Goal: Navigation & Orientation: Find specific page/section

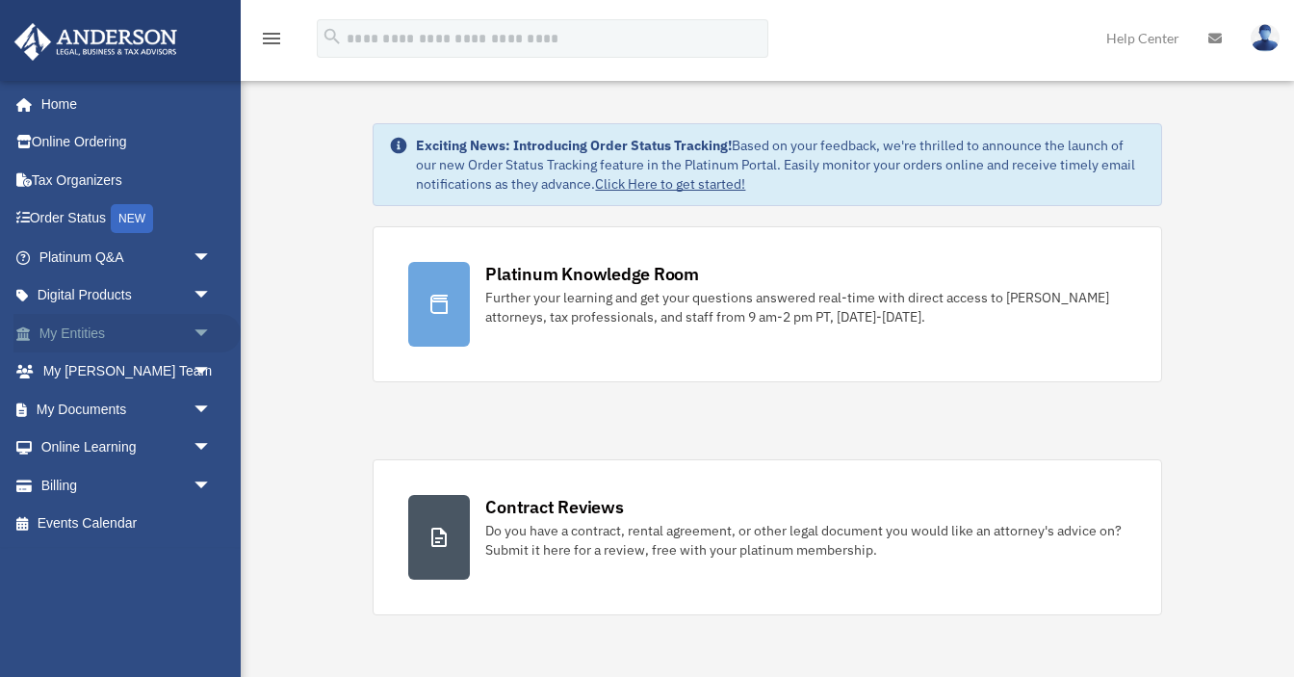
click at [68, 334] on link "My Entities arrow_drop_down" at bounding box center [126, 333] width 227 height 39
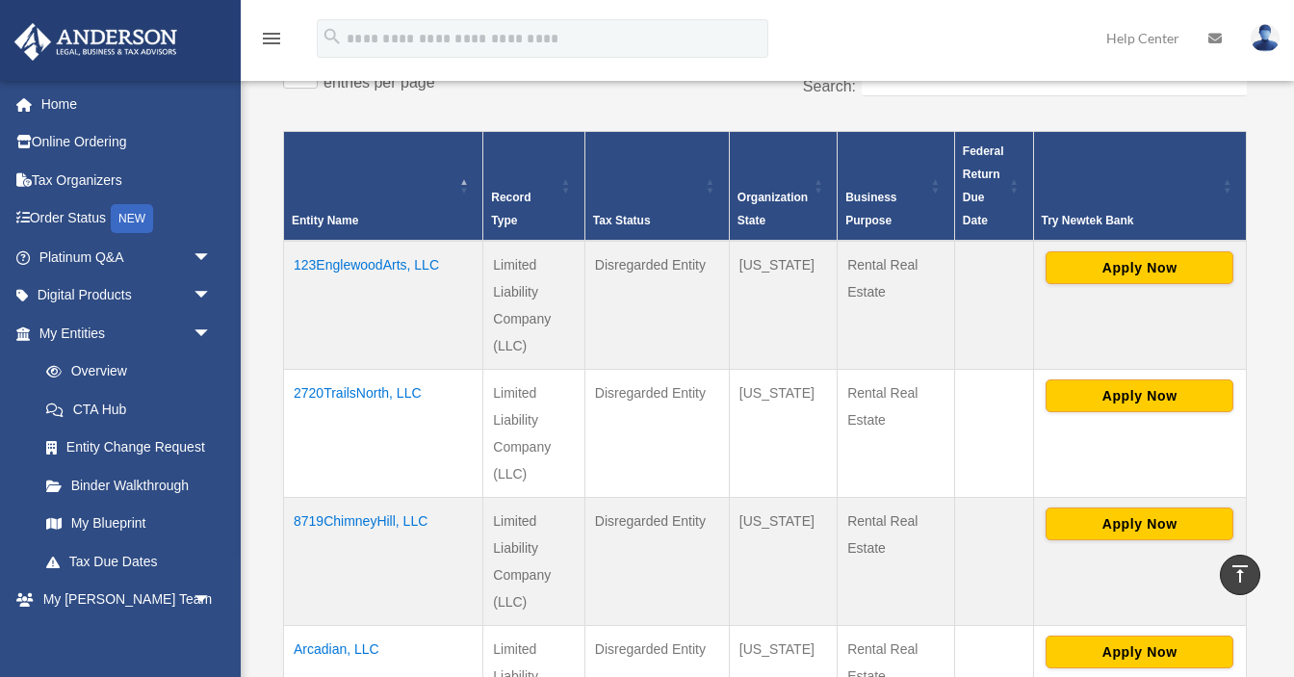
scroll to position [346, 0]
click at [345, 394] on td "2720TrailsNorth, LLC" at bounding box center [383, 433] width 199 height 128
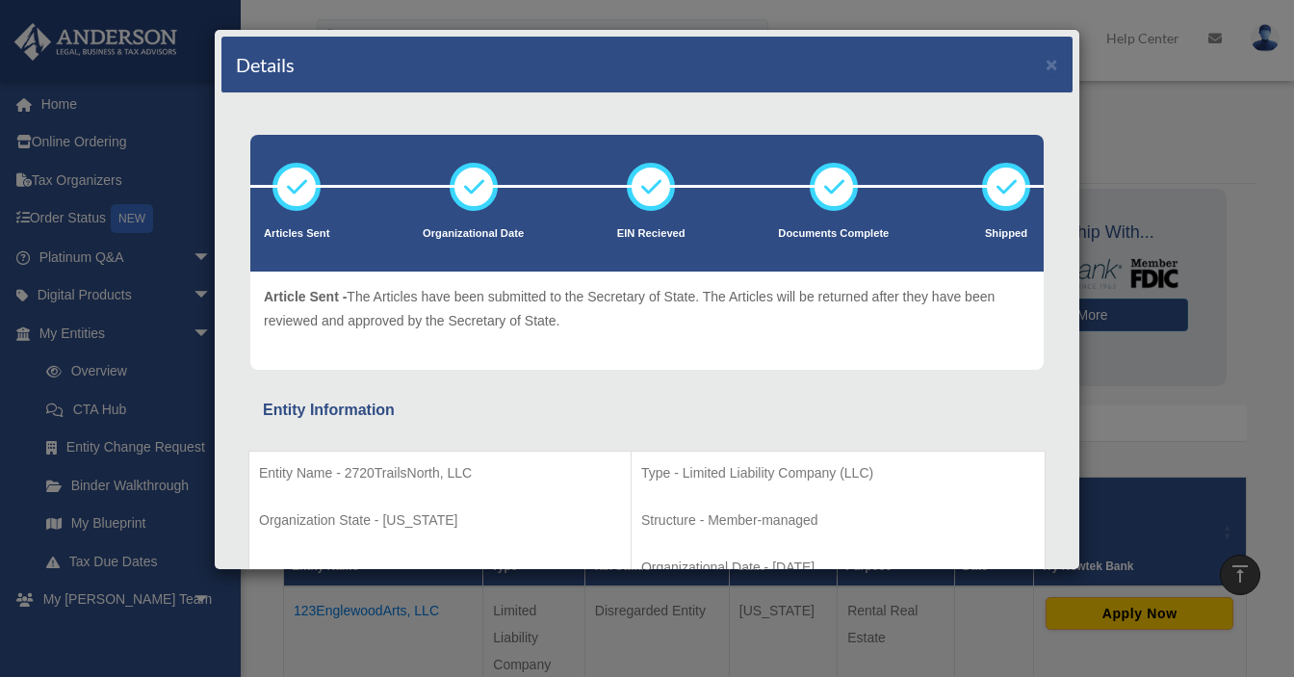
scroll to position [0, 0]
click at [1056, 61] on button "×" at bounding box center [1051, 64] width 13 height 20
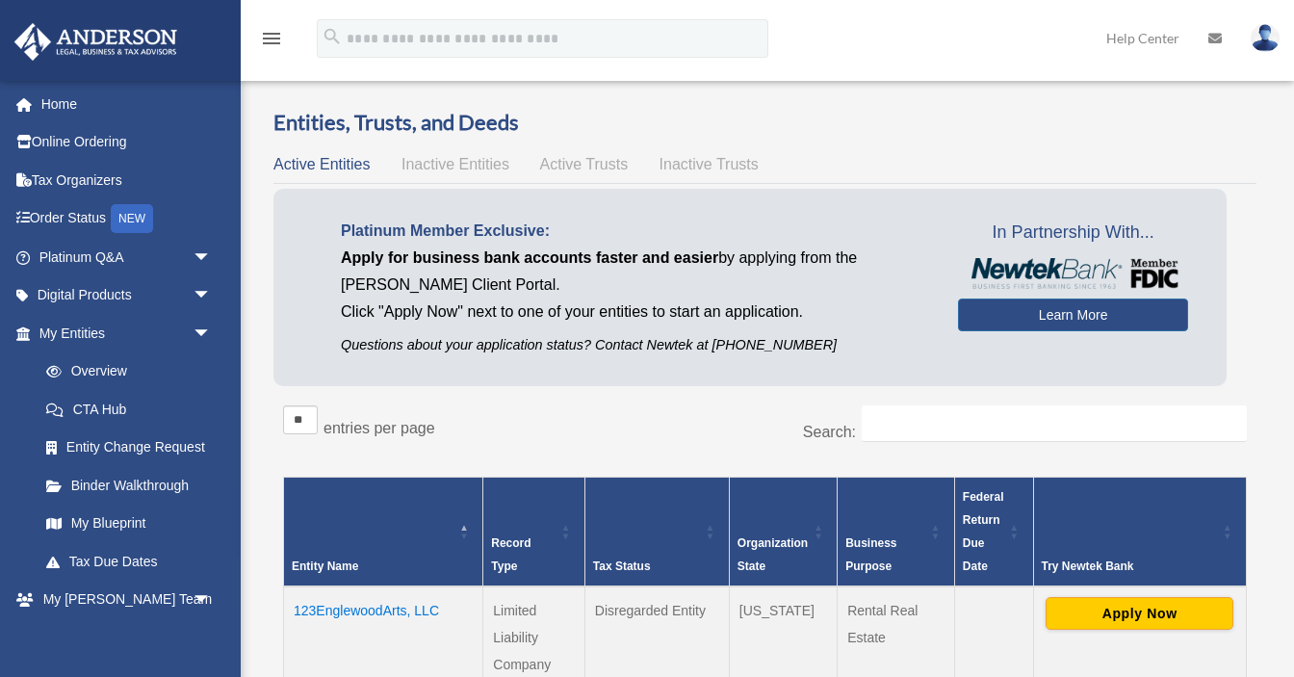
click at [277, 36] on icon "menu" at bounding box center [271, 38] width 23 height 23
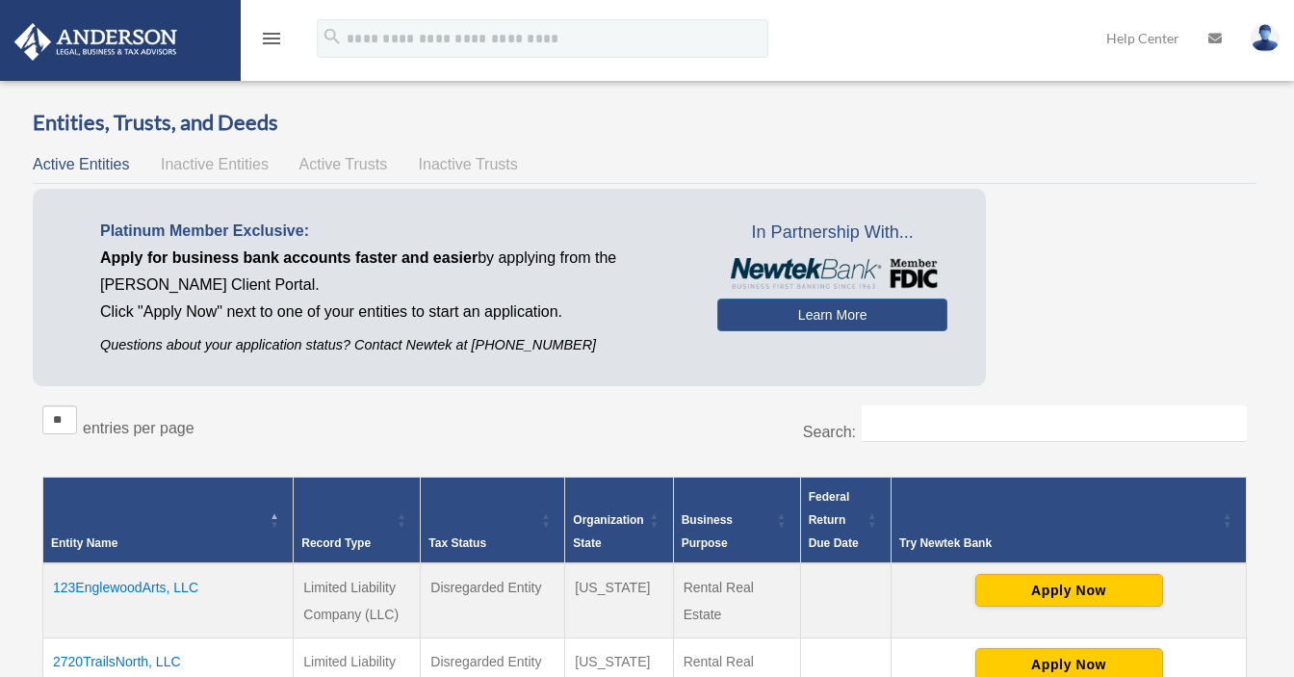
click at [1261, 40] on img at bounding box center [1265, 38] width 29 height 28
click at [279, 41] on icon "menu" at bounding box center [271, 38] width 23 height 23
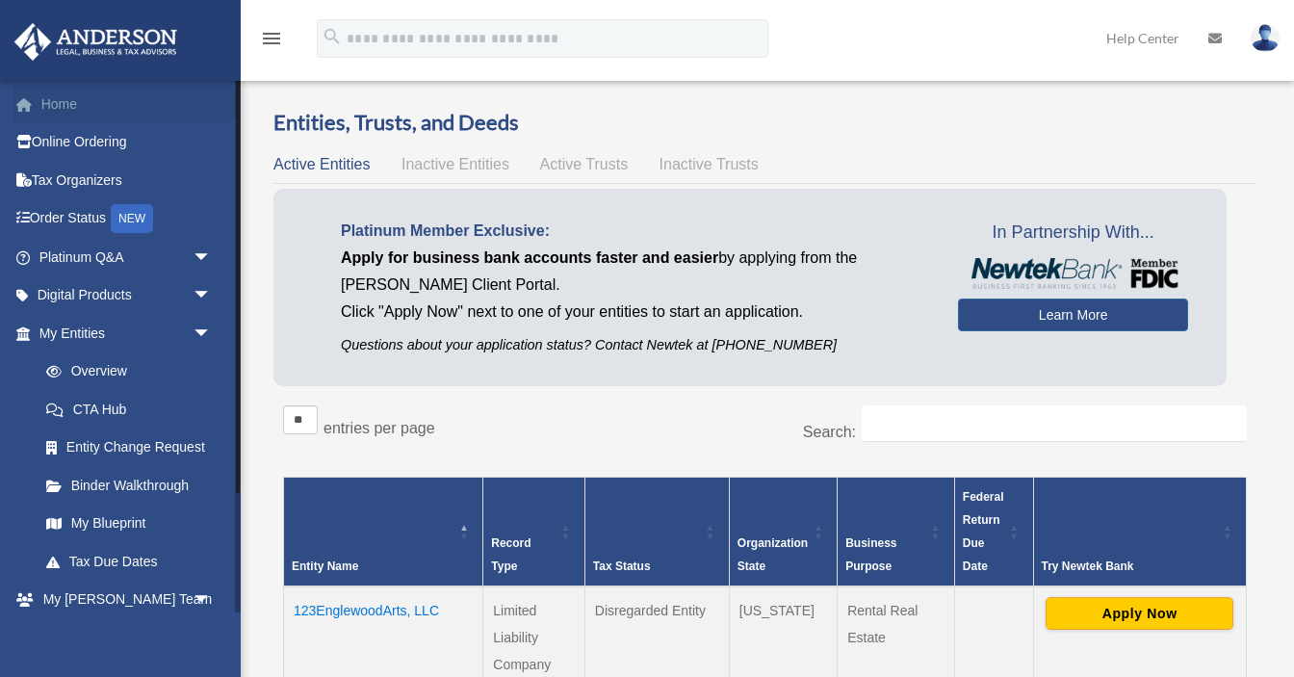
click at [64, 105] on link "Home" at bounding box center [126, 104] width 227 height 39
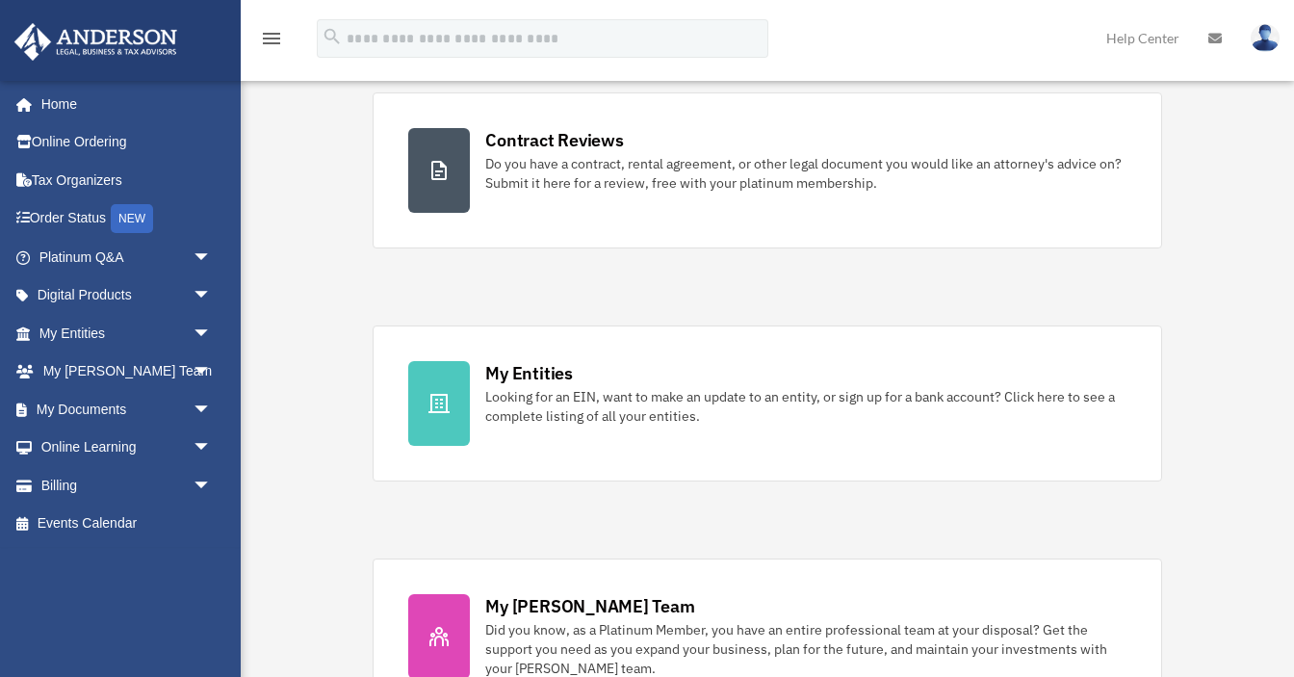
scroll to position [414, 0]
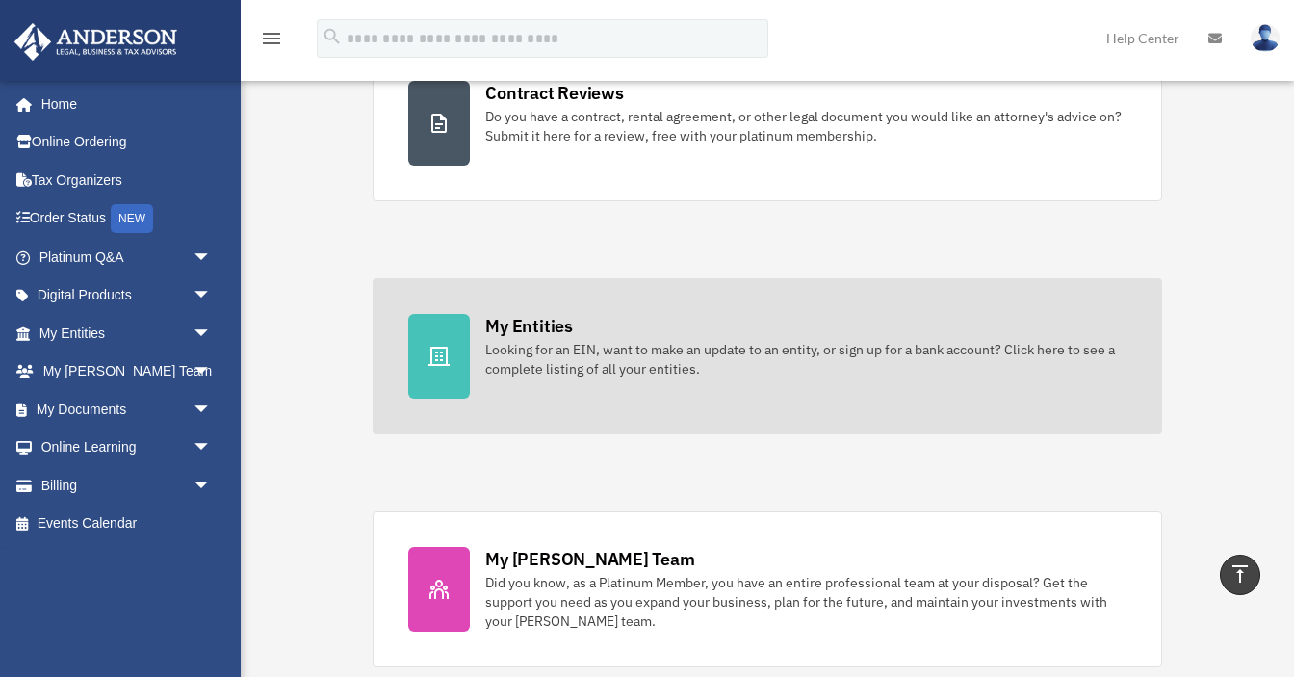
click at [535, 362] on div "Looking for an EIN, want to make an update to an entity, or sign up for a bank …" at bounding box center [805, 359] width 640 height 39
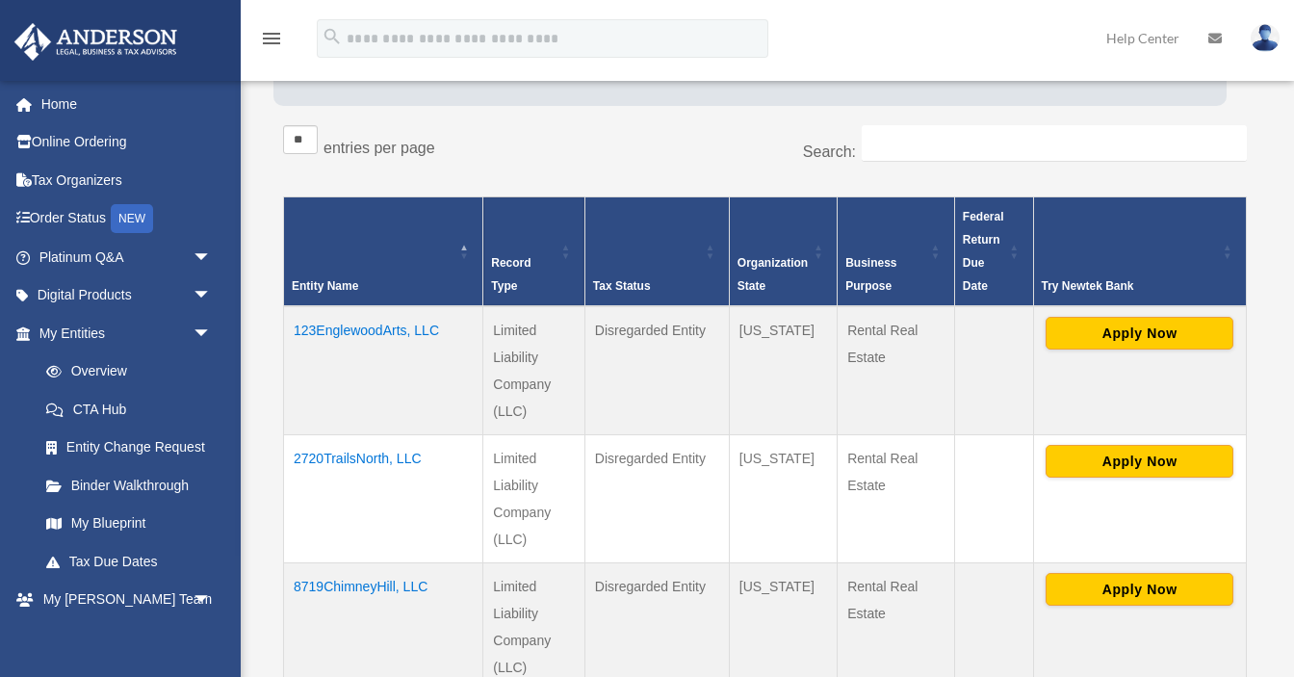
scroll to position [285, 0]
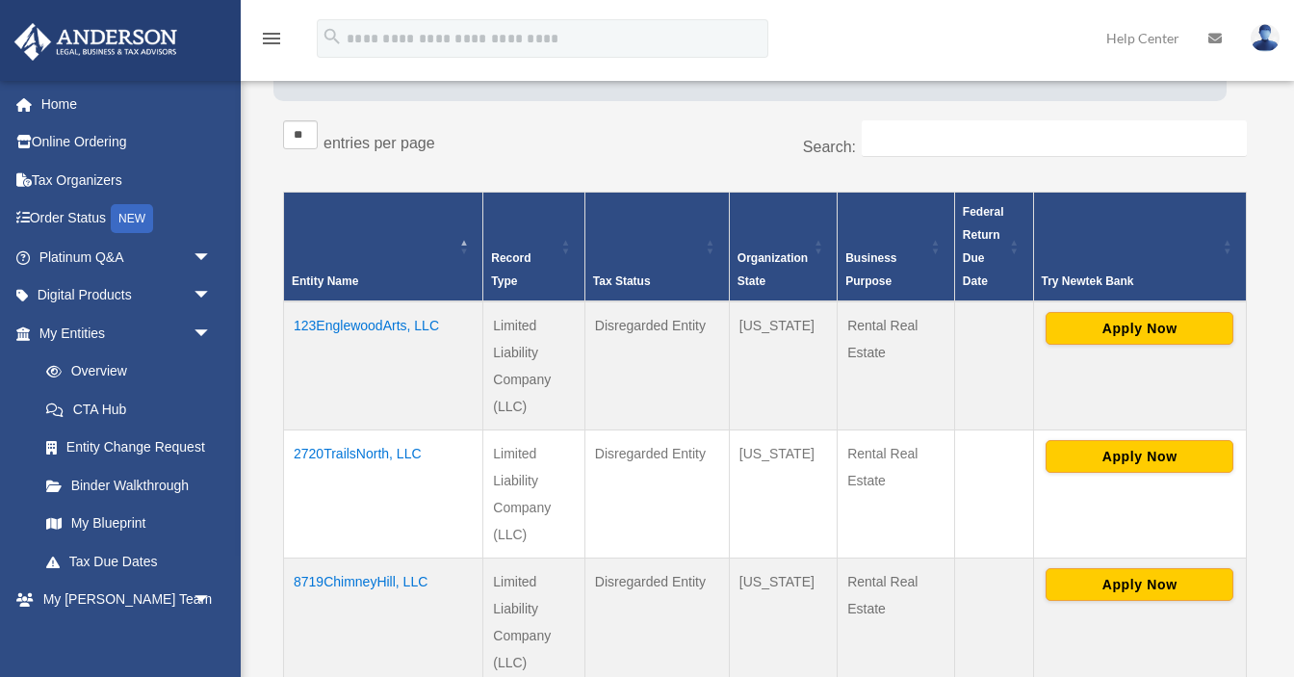
click at [365, 452] on td "2720TrailsNorth, LLC" at bounding box center [383, 493] width 199 height 128
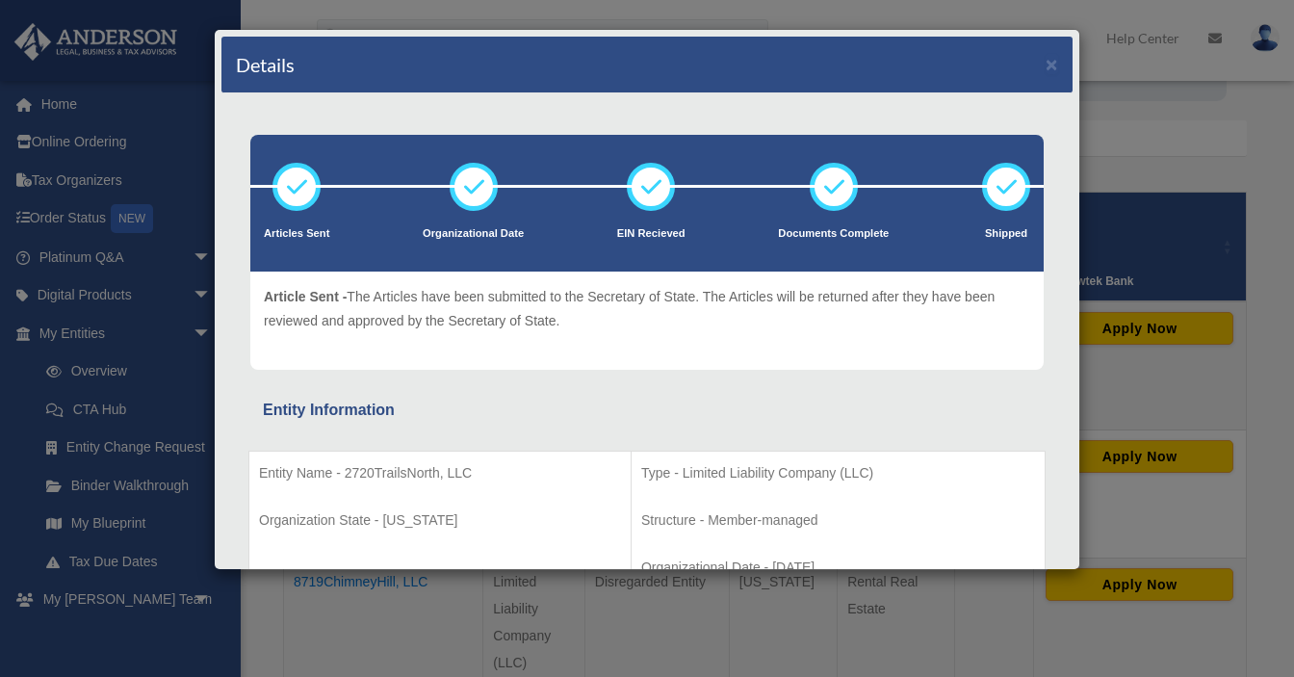
scroll to position [0, 0]
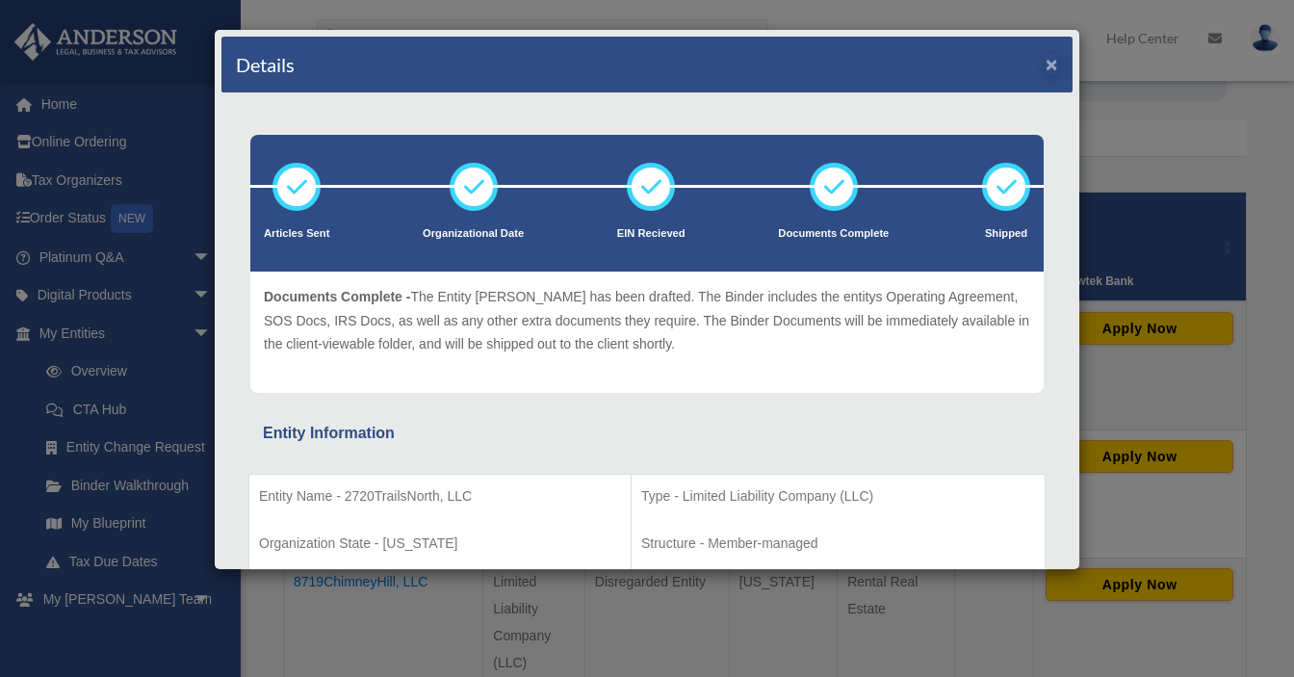
click at [1048, 65] on button "×" at bounding box center [1051, 64] width 13 height 20
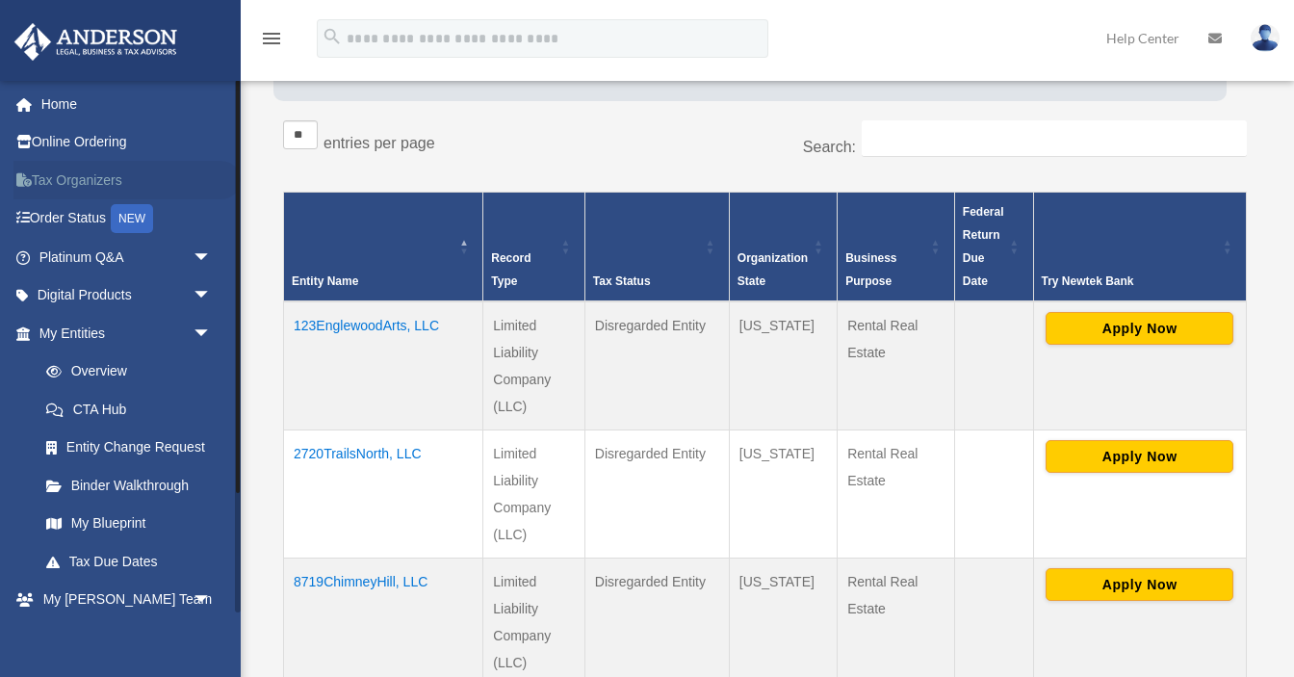
click at [99, 172] on link "Tax Organizers" at bounding box center [126, 180] width 227 height 39
